Goal: Information Seeking & Learning: Find specific fact

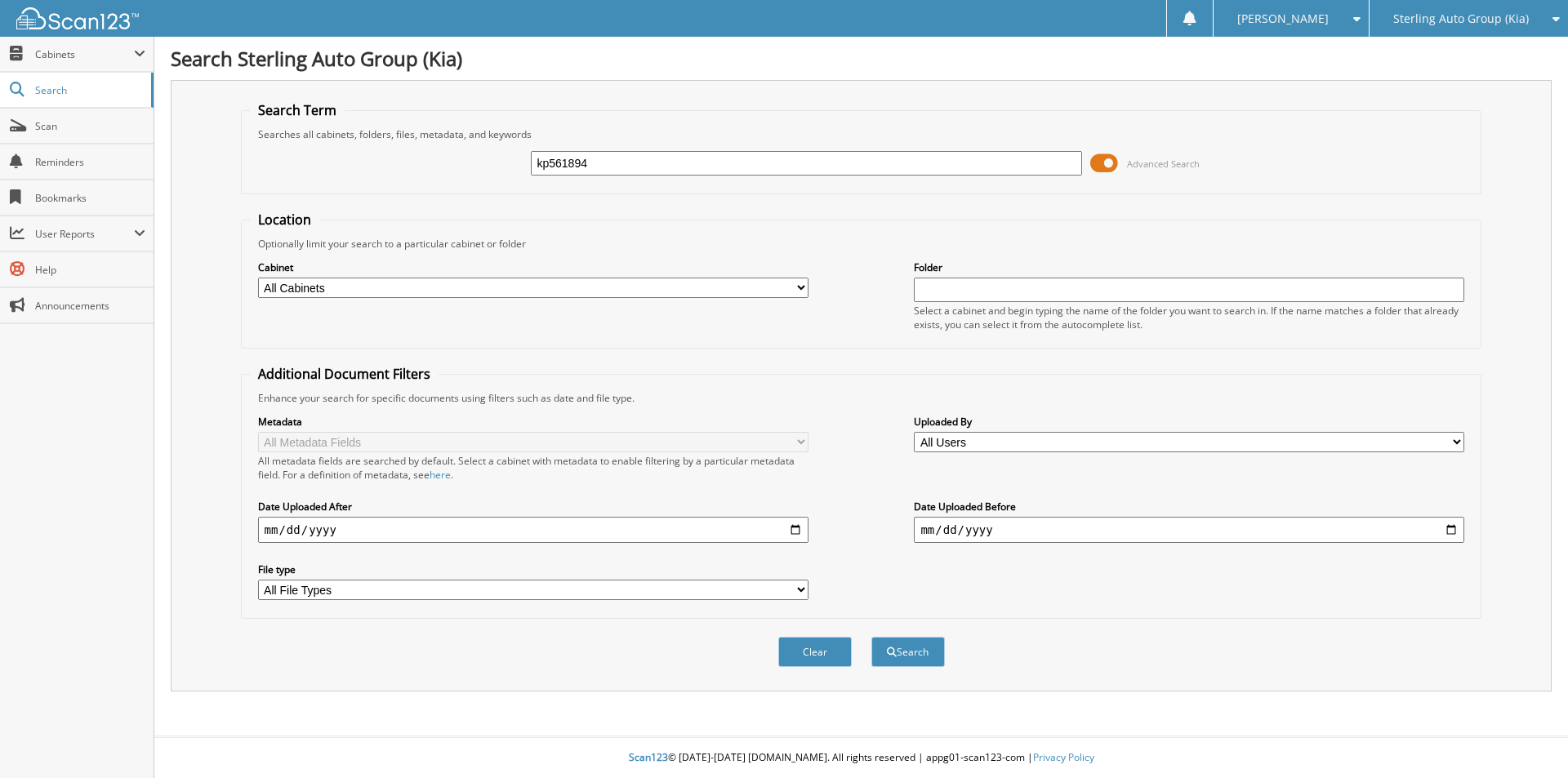
type input "kp561894"
click at [871, 637] on button "Search" at bounding box center [908, 652] width 74 height 30
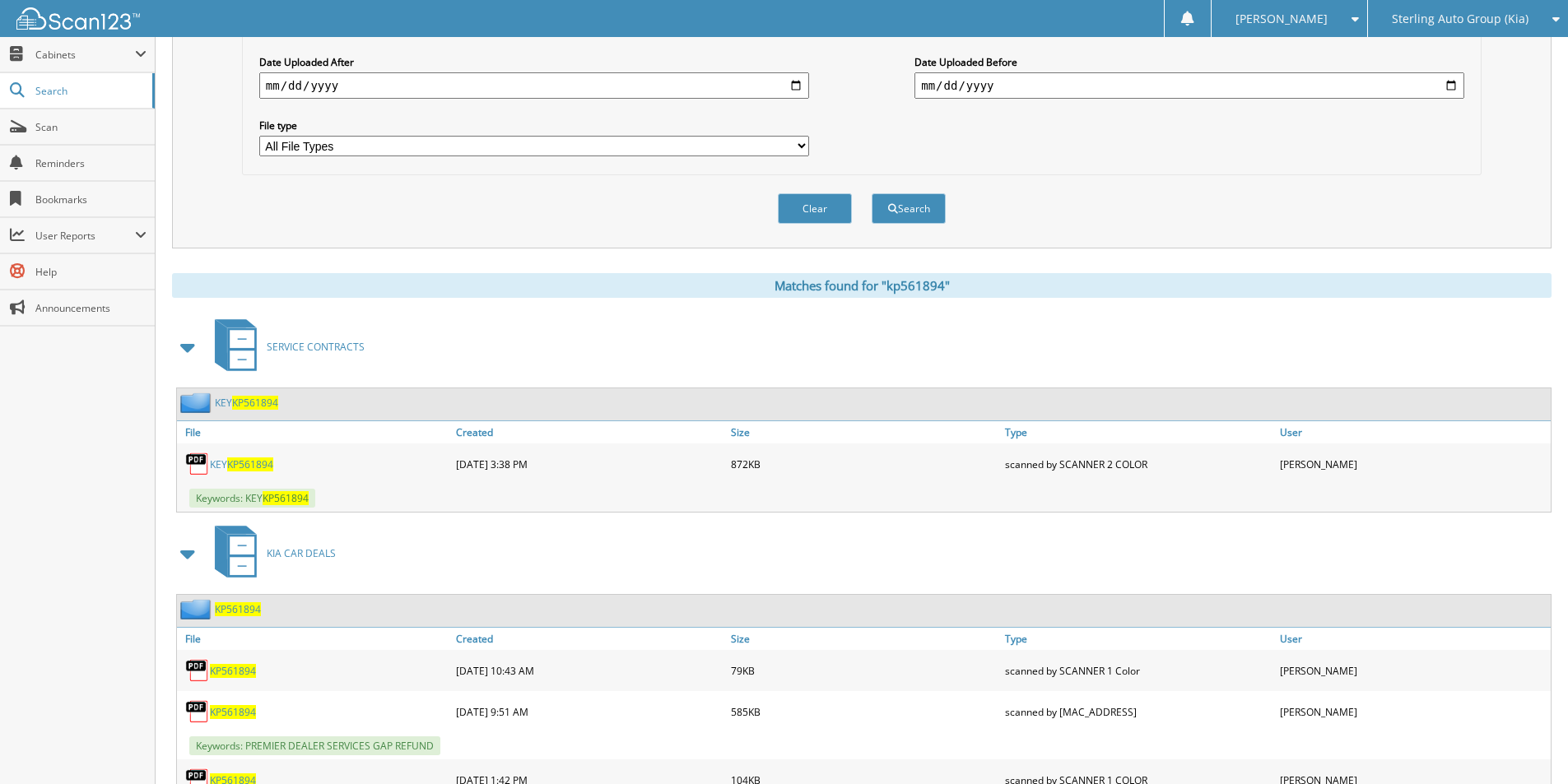
scroll to position [576, 0]
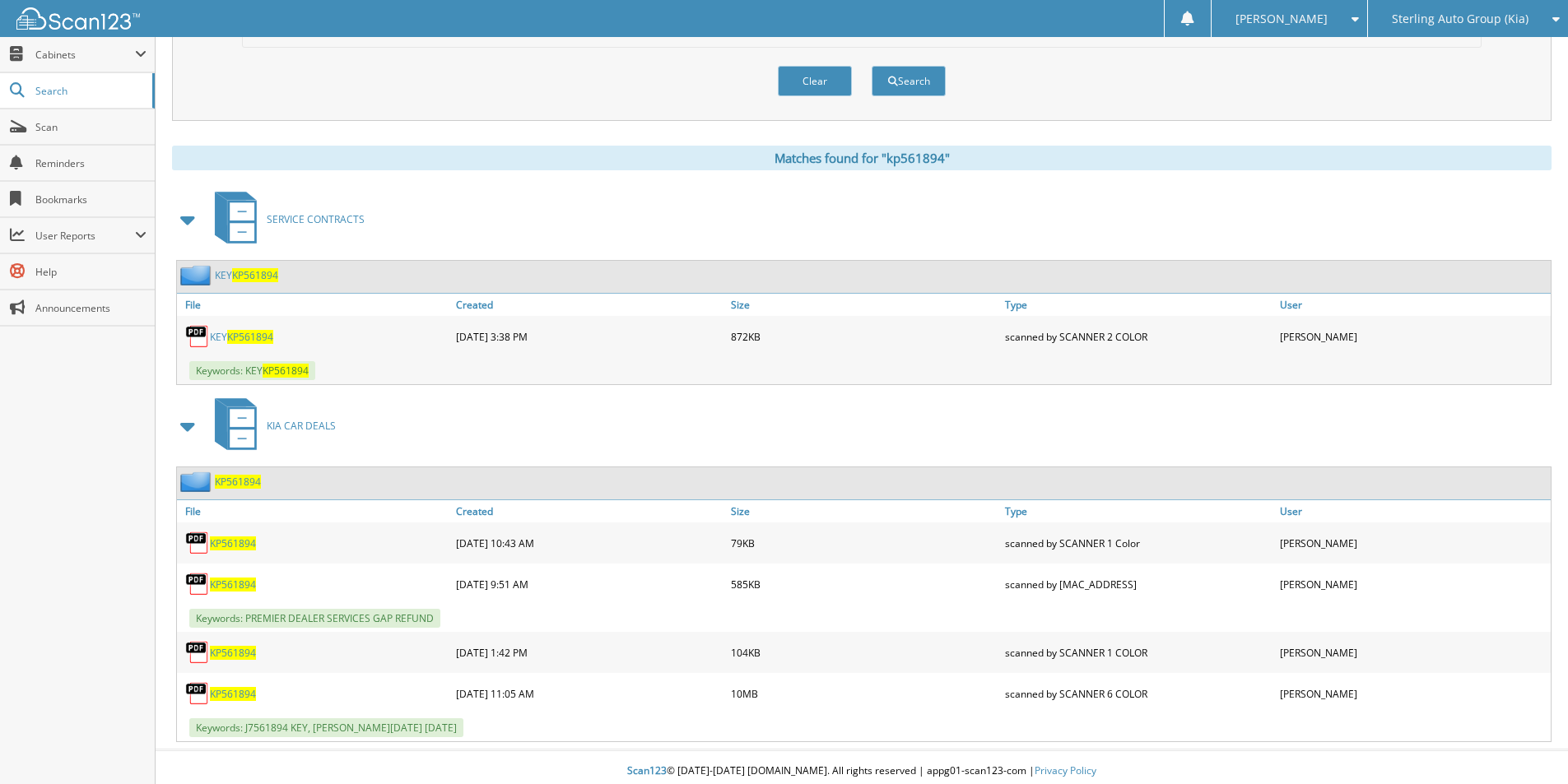
click at [233, 585] on span "KP561894" at bounding box center [233, 584] width 46 height 14
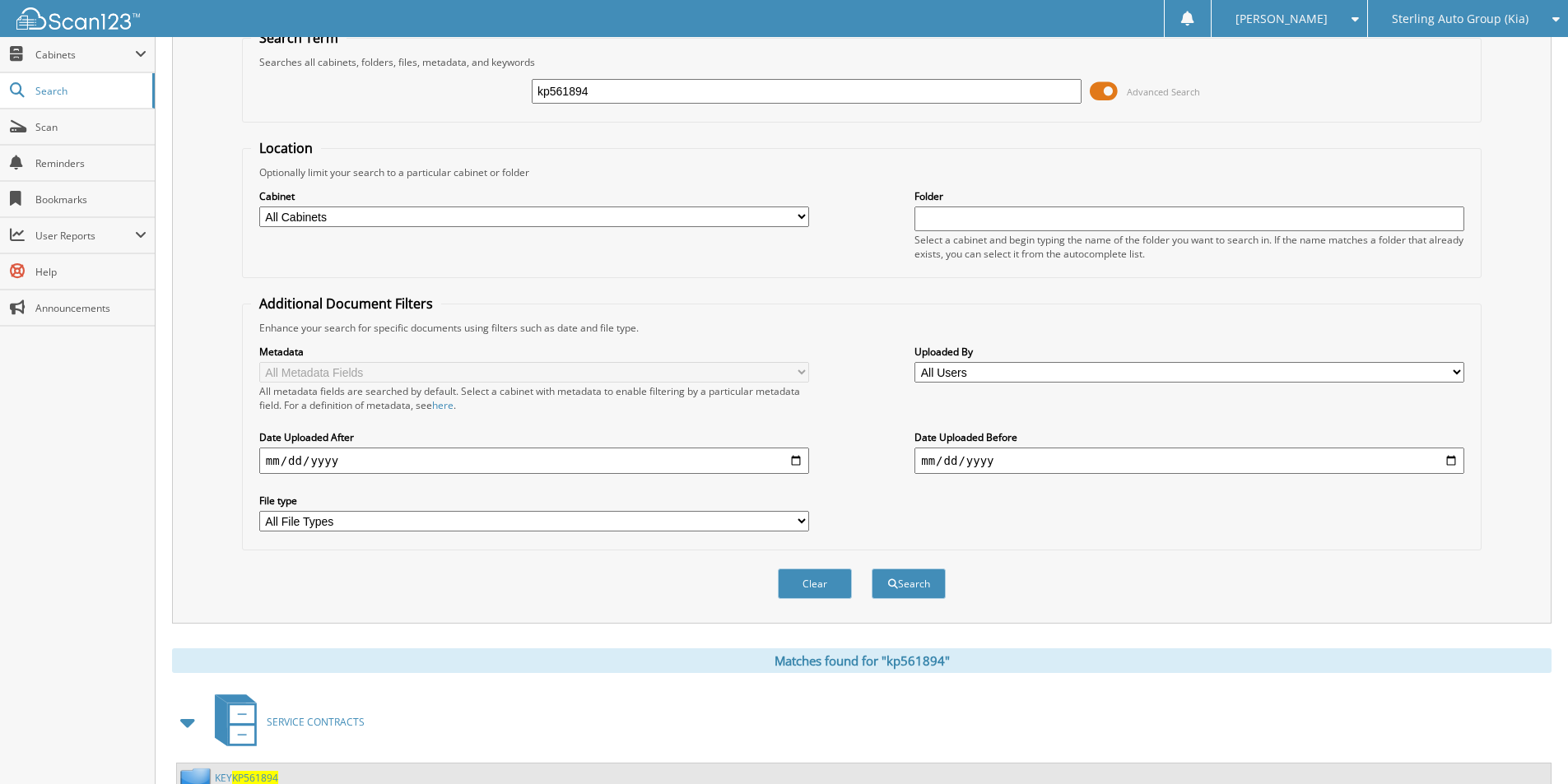
scroll to position [0, 0]
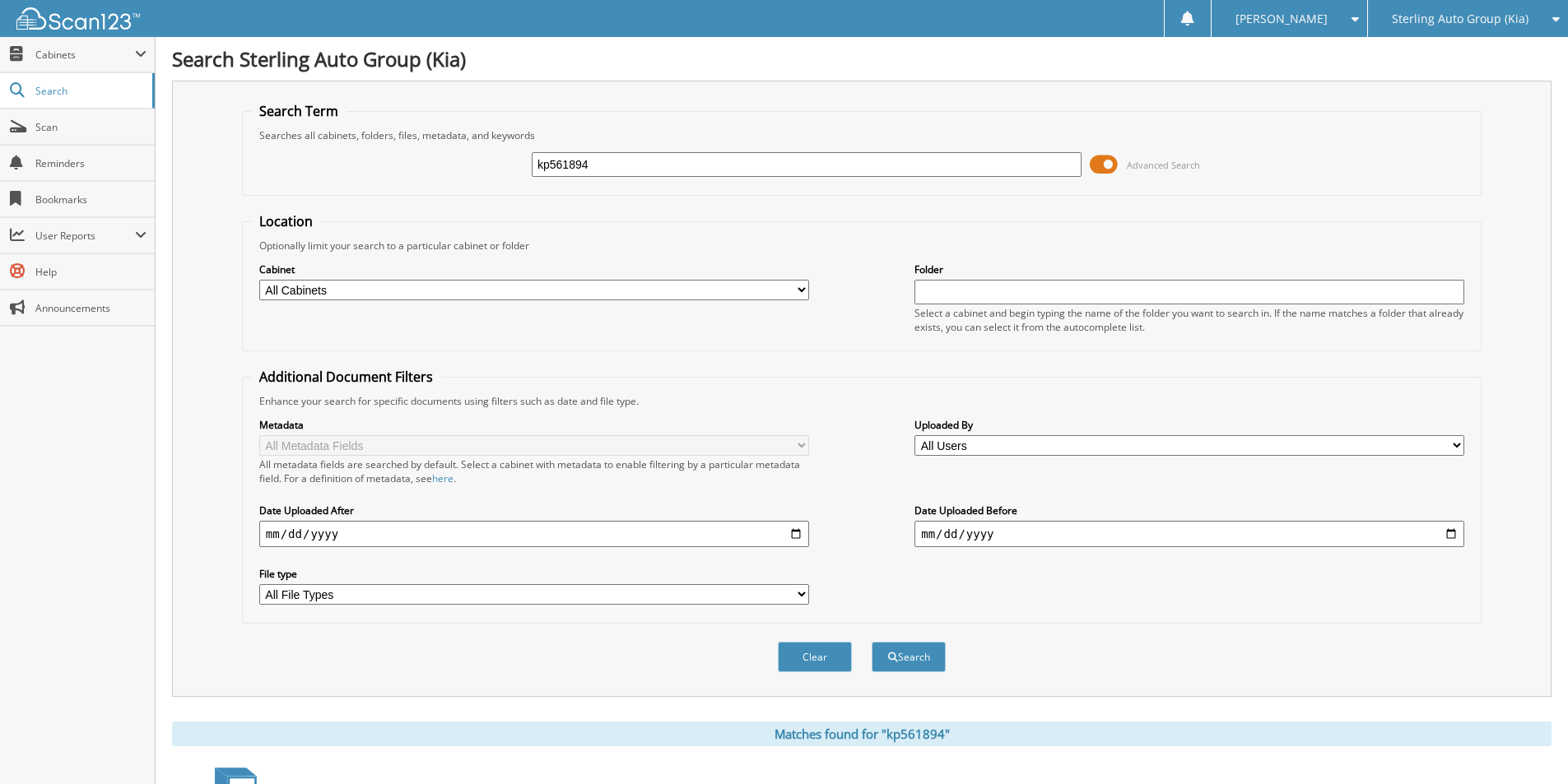
drag, startPoint x: 736, startPoint y: 162, endPoint x: 453, endPoint y: 184, distance: 283.9
click at [383, 174] on div "kp561894 Advanced Search" at bounding box center [861, 165] width 1221 height 45
type input "pe554390"
click at [871, 642] on button "Search" at bounding box center [909, 657] width 74 height 31
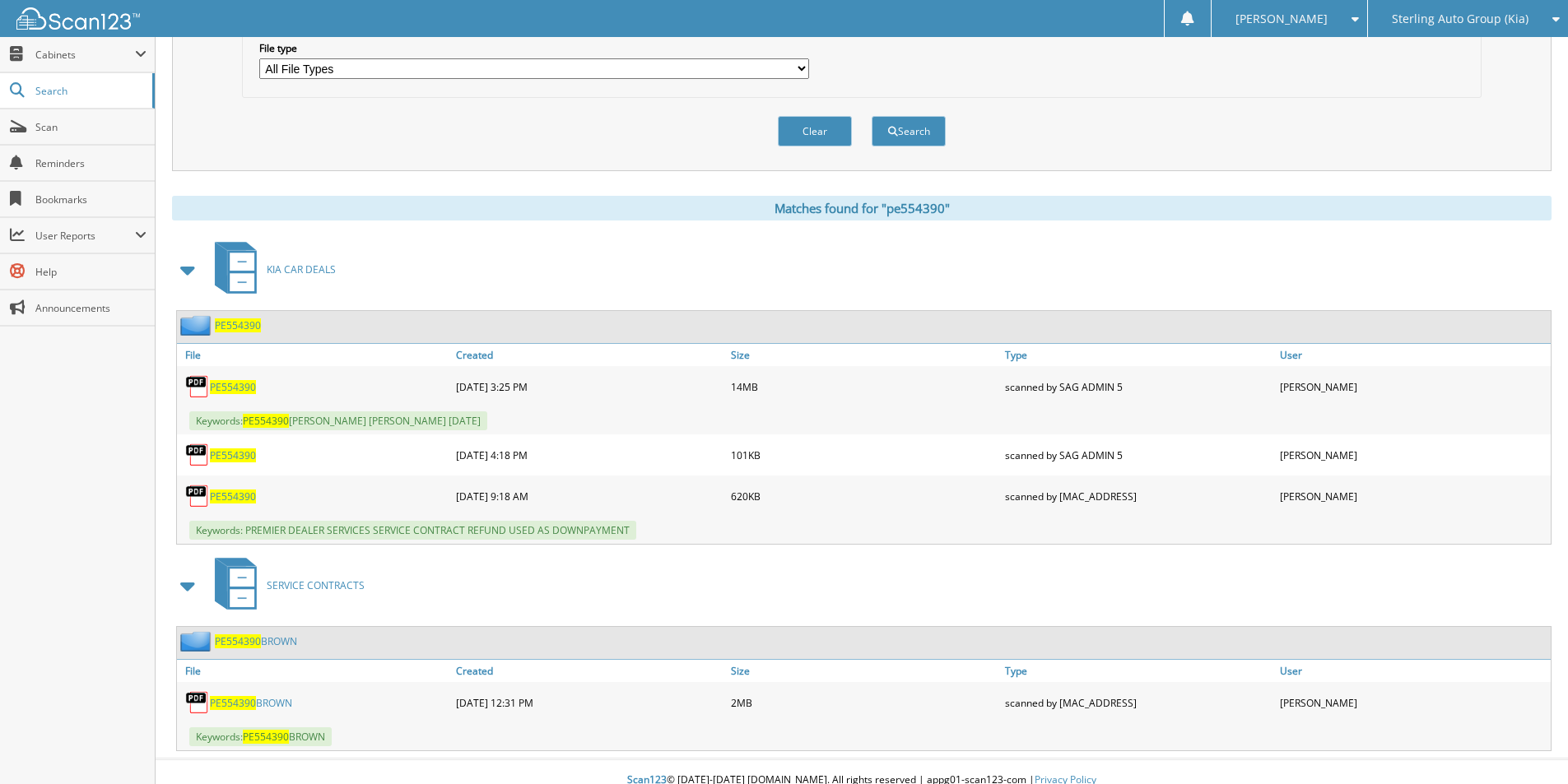
scroll to position [543, 0]
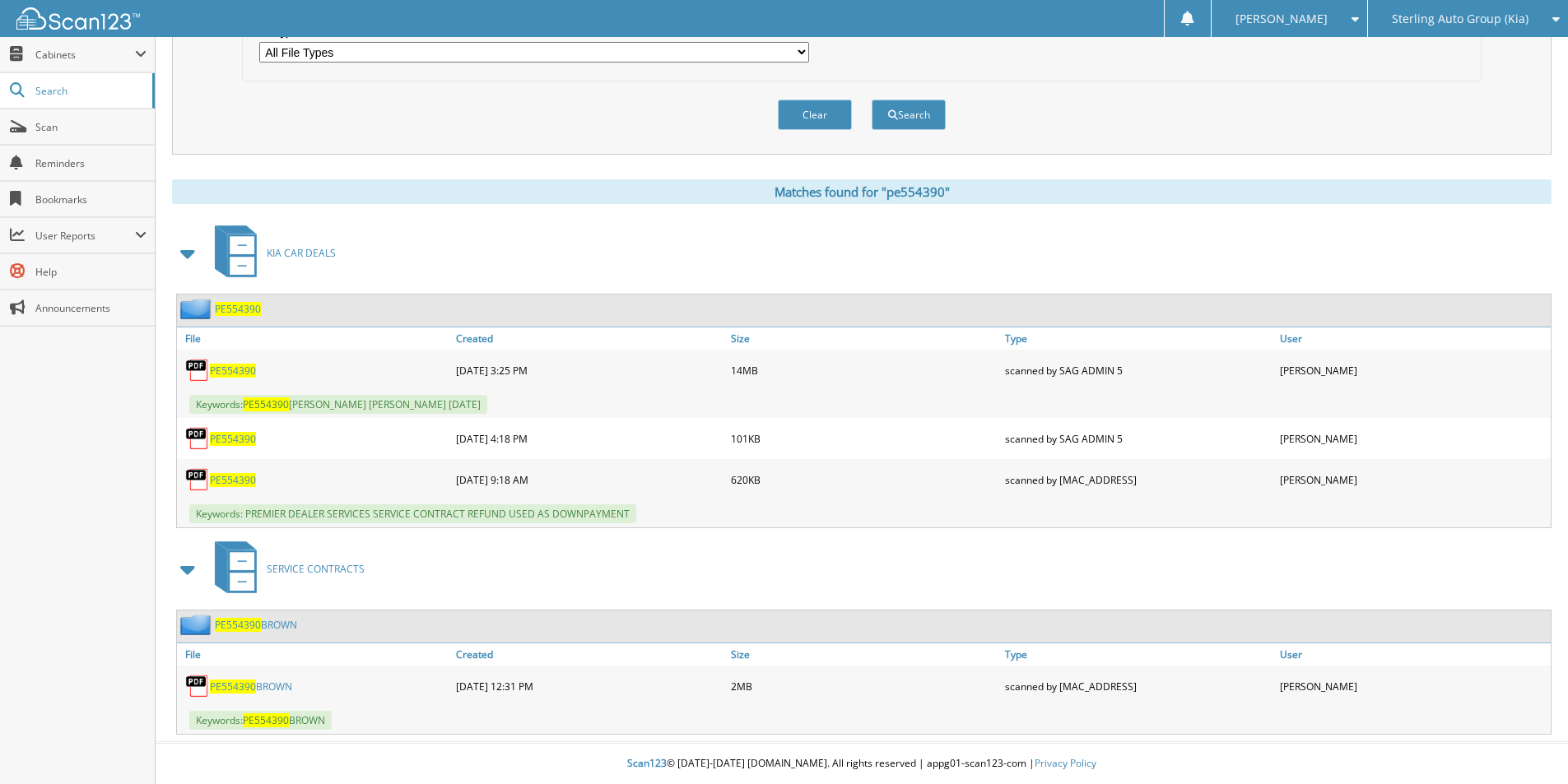
click at [268, 686] on link "PE554390 BROWN" at bounding box center [251, 686] width 82 height 14
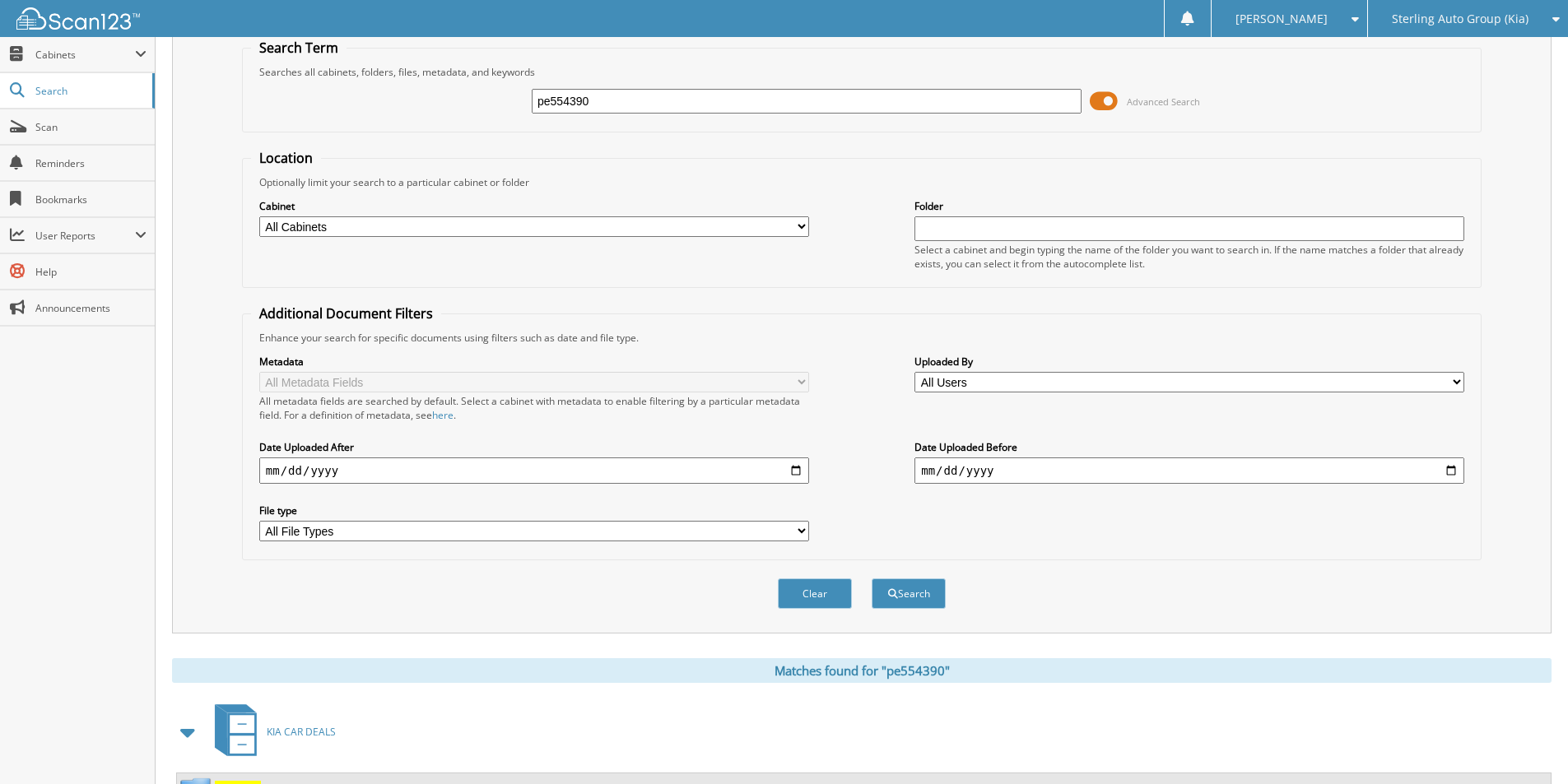
scroll to position [0, 0]
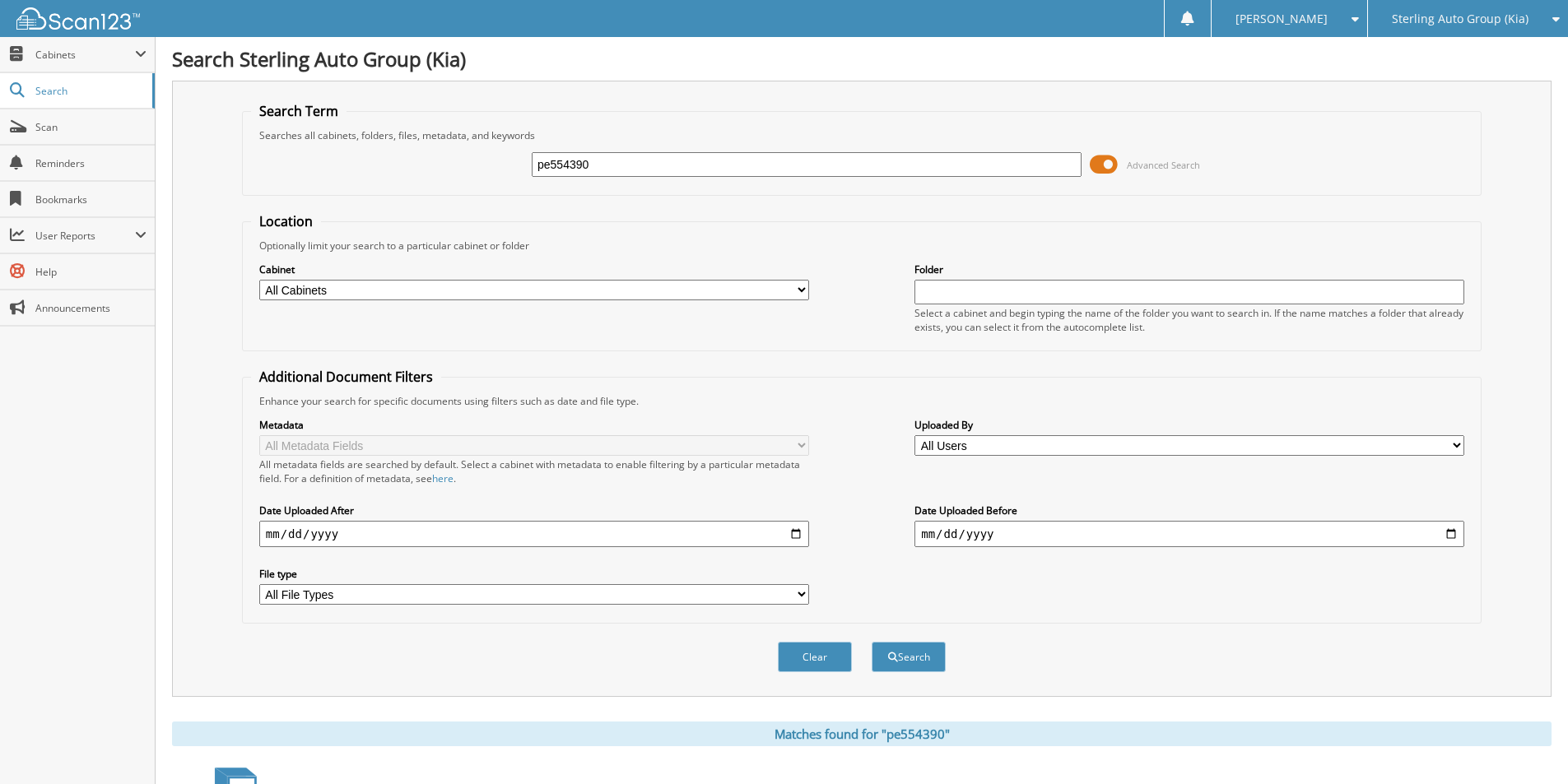
drag, startPoint x: 813, startPoint y: 155, endPoint x: 196, endPoint y: 172, distance: 617.2
click at [196, 172] on div "Search Term Searches all cabinets, folders, files, metadata, and keywords pe554…" at bounding box center [861, 388] width 1379 height 616
type input "u521458"
click at [871, 642] on button "Search" at bounding box center [909, 657] width 74 height 31
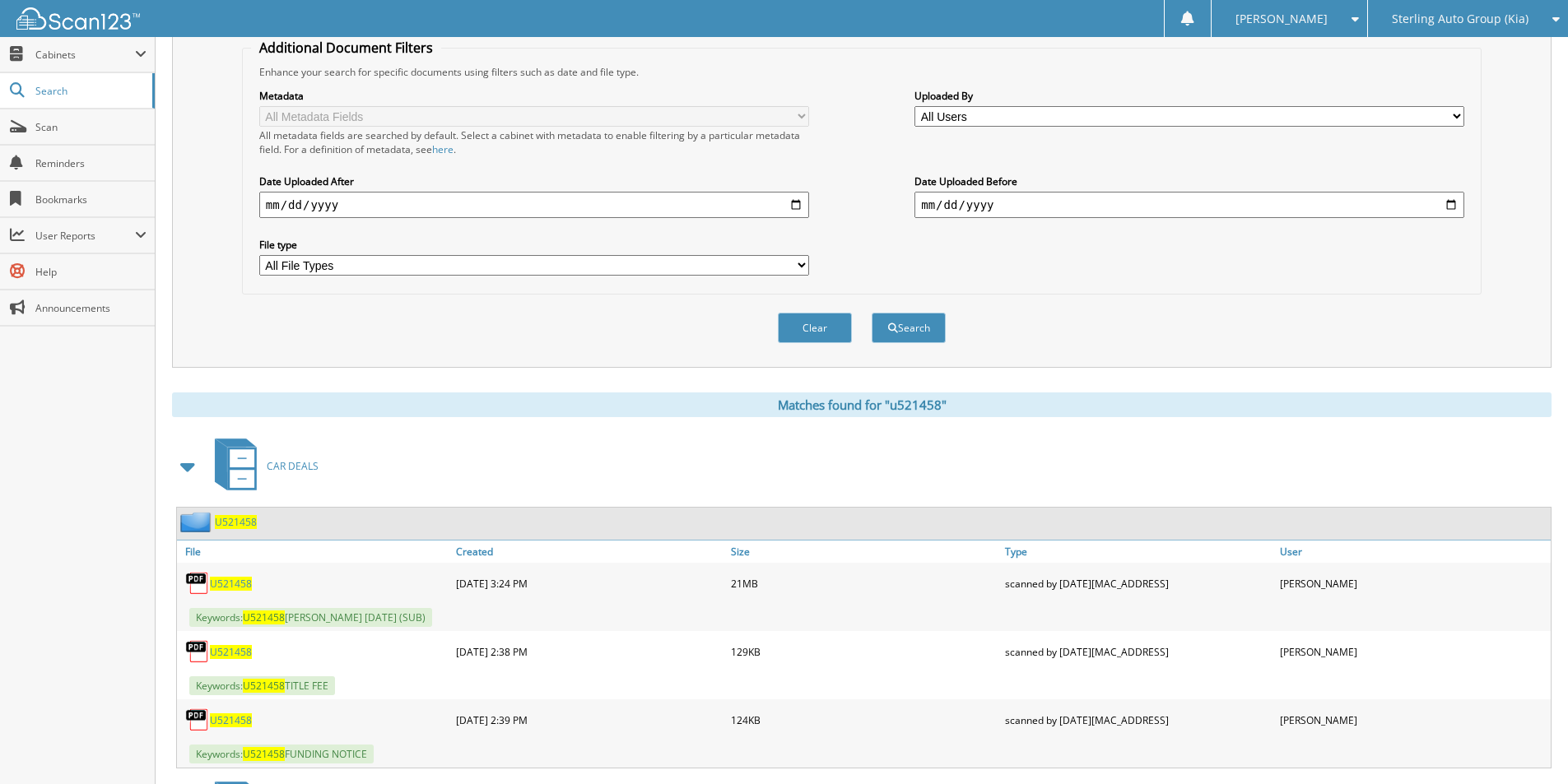
scroll to position [570, 0]
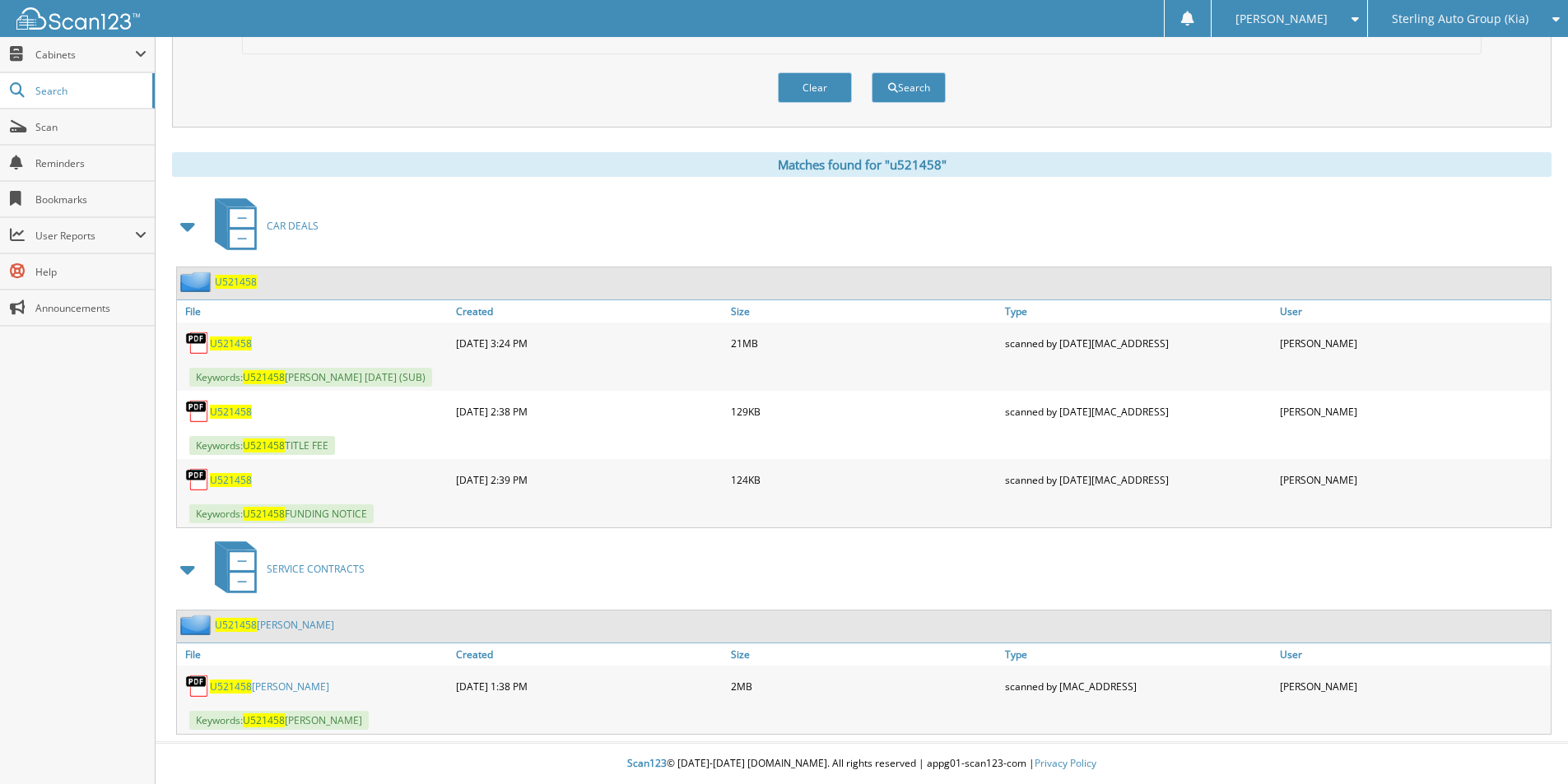
click at [254, 691] on link "U521458 ROBERSON" at bounding box center [270, 686] width 119 height 14
click at [234, 352] on div "U521458" at bounding box center [314, 343] width 275 height 33
click at [234, 339] on span "U521458" at bounding box center [231, 343] width 42 height 14
